Goal: Information Seeking & Learning: Learn about a topic

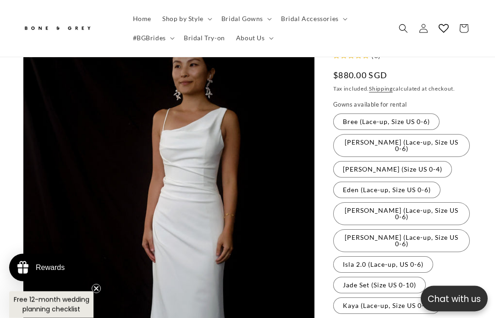
scroll to position [153, 0]
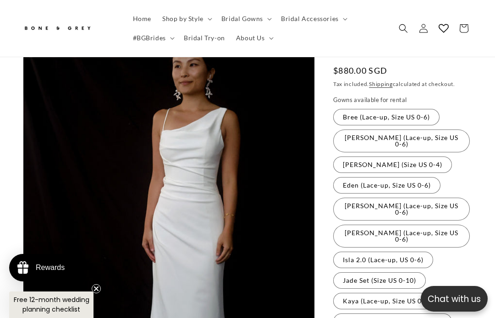
click at [429, 130] on label "Cora (Lace-up, Size US 0-6) Variant sold out or unavailable" at bounding box center [401, 141] width 136 height 23
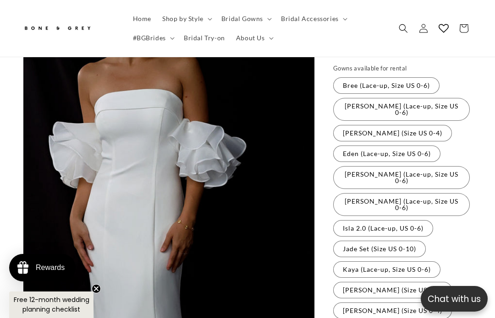
scroll to position [167, 0]
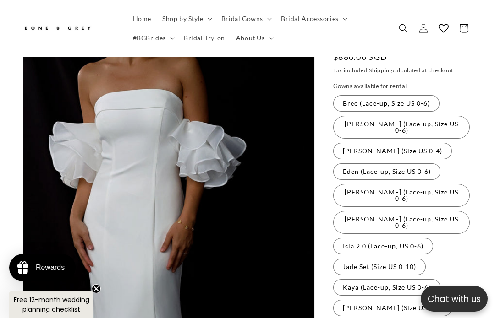
click at [402, 143] on label "Diana (Size US 0-4) Variant sold out or unavailable" at bounding box center [392, 151] width 119 height 16
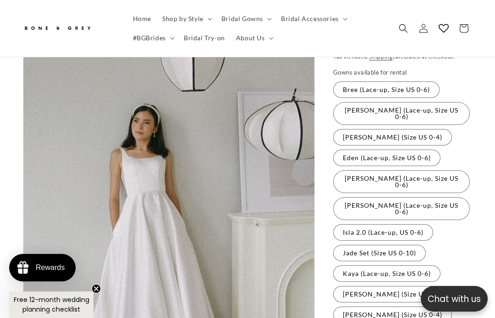
scroll to position [0, 313]
click at [425, 170] on label "Florence (Lace-up, Size US 0-6) Variant sold out or unavailable" at bounding box center [401, 181] width 136 height 23
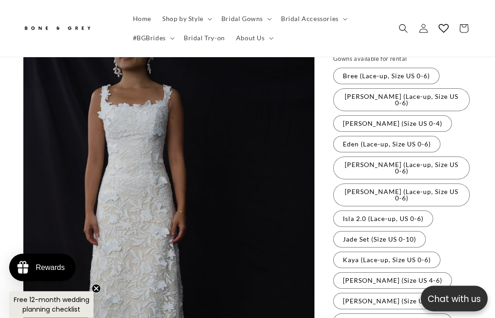
scroll to position [195, 0]
click at [425, 136] on label "Eden (Lace-up, Size US 0-6) Variant sold out or unavailable" at bounding box center [386, 144] width 107 height 16
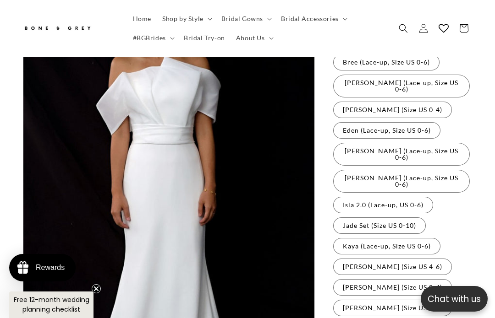
click at [416, 170] on label "Hazel (Lace-up, Size US 0-6) Variant sold out or unavailable" at bounding box center [401, 181] width 136 height 23
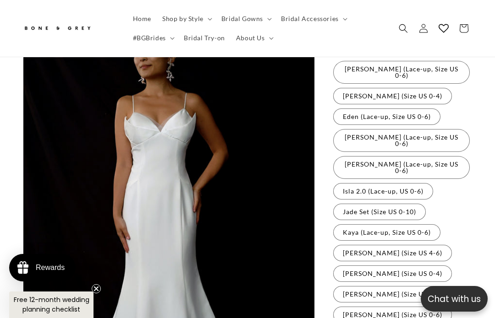
click at [412, 183] on label "Isla 2.0 (Lace-up, US 0-6) Variant sold out or unavailable" at bounding box center [383, 191] width 100 height 16
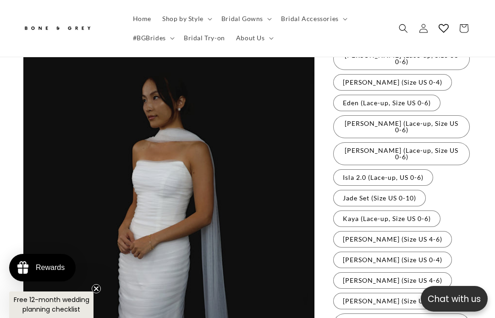
click at [406, 211] on label "Kaya (Lace-up, Size US 0-6) Variant sold out or unavailable" at bounding box center [386, 219] width 107 height 16
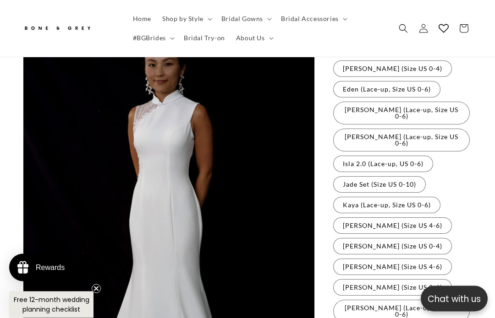
scroll to position [250, 0]
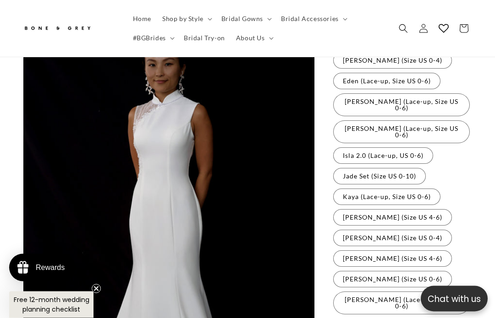
click at [410, 210] on label "Michelle (Size US 4-6) Variant sold out or unavailable" at bounding box center [392, 218] width 119 height 16
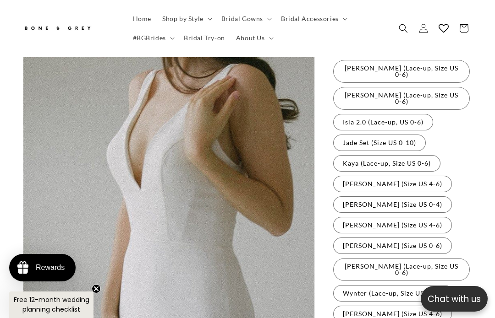
scroll to position [0, 313]
click at [409, 196] on label "Olivia (Size US 0-4) Variant sold out or unavailable" at bounding box center [392, 204] width 119 height 16
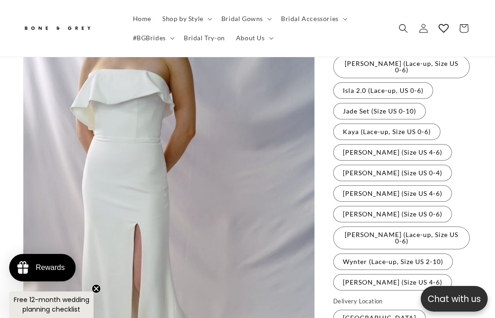
scroll to position [305, 0]
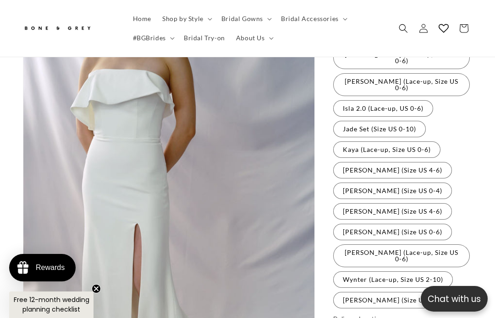
click at [415, 203] on label "Rosalind (Size US 4-6) Variant sold out or unavailable" at bounding box center [392, 211] width 119 height 16
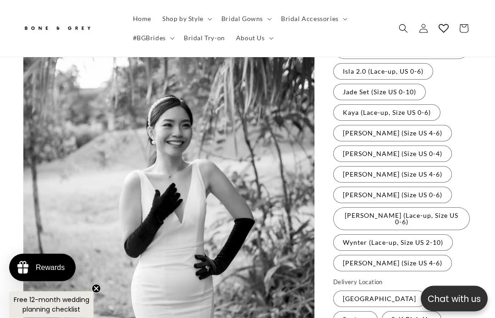
click at [410, 187] on label "Sophia (Size US 0-6) Variant sold out or unavailable" at bounding box center [392, 195] width 119 height 16
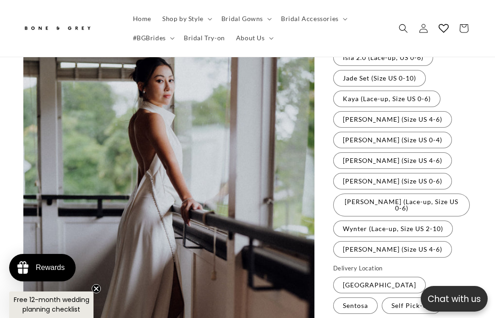
click at [427, 194] on label "Tiffany (Lace-up, Size US 0-6) Variant sold out or unavailable" at bounding box center [401, 205] width 136 height 23
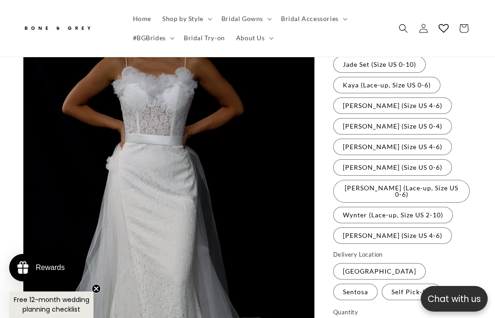
scroll to position [0, 157]
click at [428, 207] on label "Wynter (Lace-up, Size US 2-10) Variant sold out or unavailable" at bounding box center [393, 215] width 120 height 16
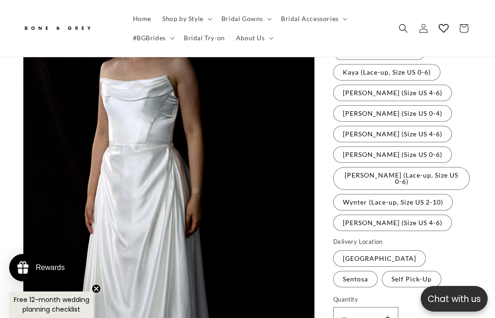
scroll to position [383, 0]
click at [400, 214] on label "Yvette (Size US 4-6) Variant sold out or unavailable" at bounding box center [392, 222] width 119 height 16
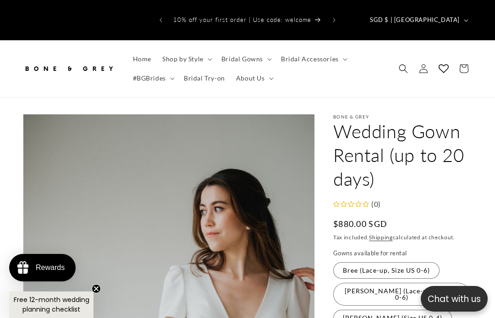
click at [266, 69] on summary "About Us" at bounding box center [253, 78] width 47 height 19
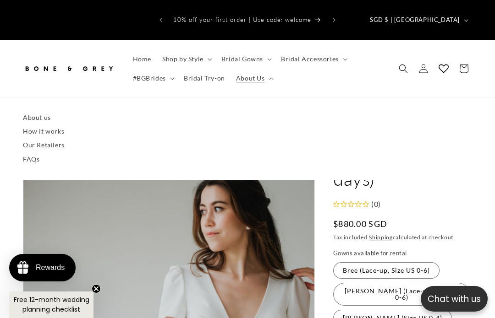
click at [37, 153] on link "FAQs" at bounding box center [247, 160] width 449 height 14
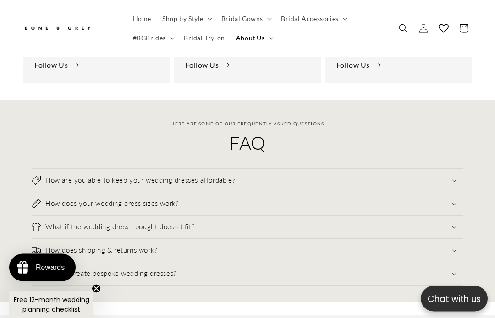
scroll to position [0, 157]
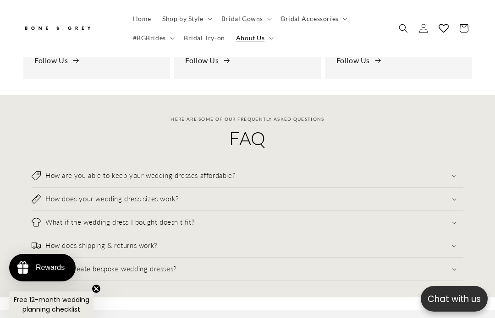
click at [45, 235] on summary "How does shipping & returns work?" at bounding box center [247, 246] width 431 height 23
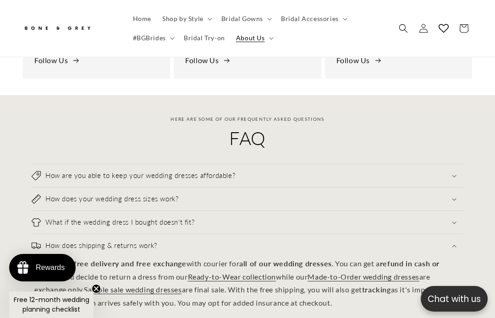
scroll to position [0, 313]
click at [44, 188] on summary "How does your wedding dress sizes work?" at bounding box center [247, 199] width 431 height 23
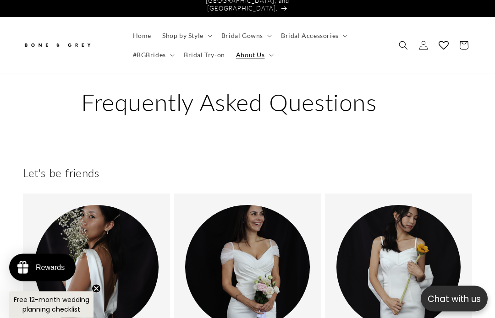
scroll to position [0, 0]
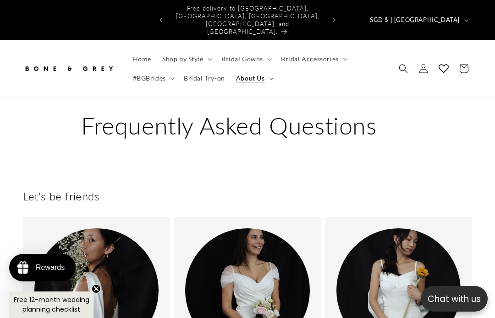
click at [269, 77] on icon at bounding box center [271, 78] width 5 height 3
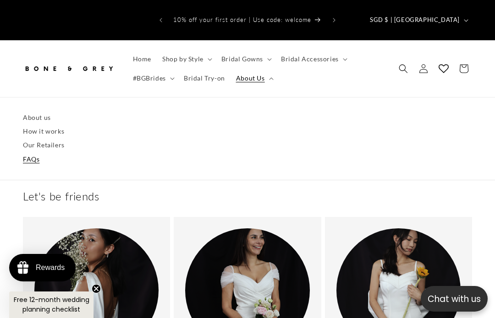
click at [32, 111] on link "About us" at bounding box center [247, 118] width 449 height 14
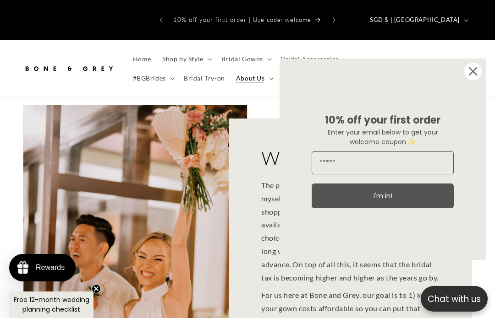
click at [481, 69] on circle "Close dialog" at bounding box center [472, 71] width 17 height 17
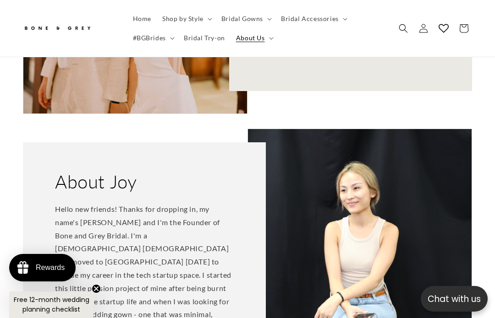
click at [416, 240] on img at bounding box center [360, 279] width 224 height 300
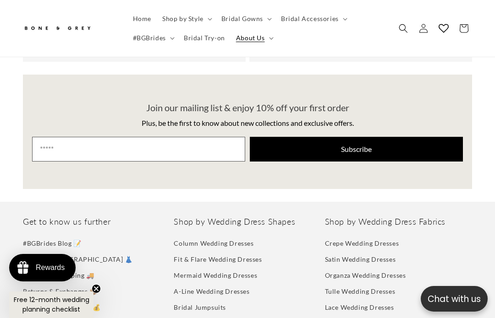
scroll to position [0, 157]
click at [247, 238] on link "Column Wedding Dresses" at bounding box center [214, 245] width 80 height 14
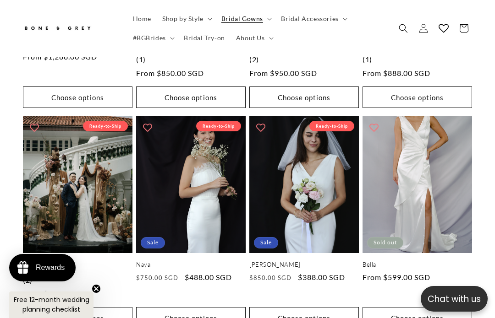
scroll to position [1107, 0]
